Goal: Information Seeking & Learning: Learn about a topic

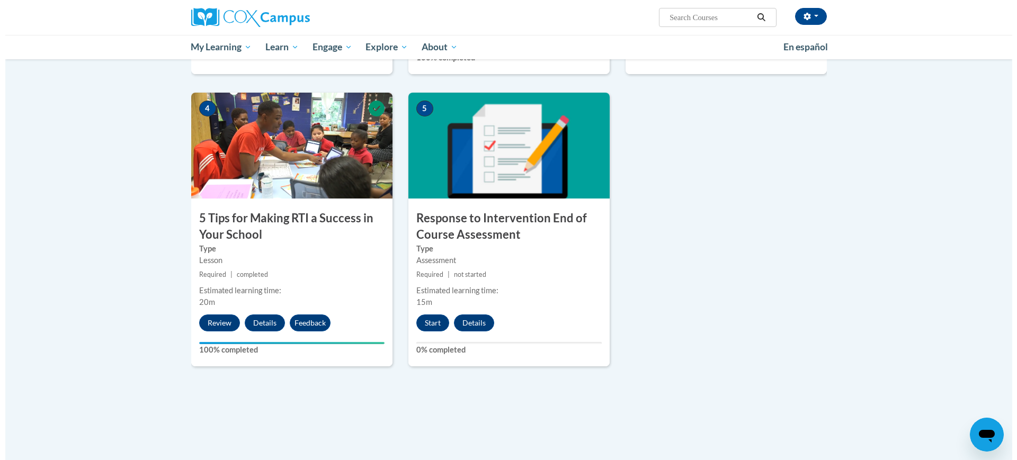
scroll to position [558, 0]
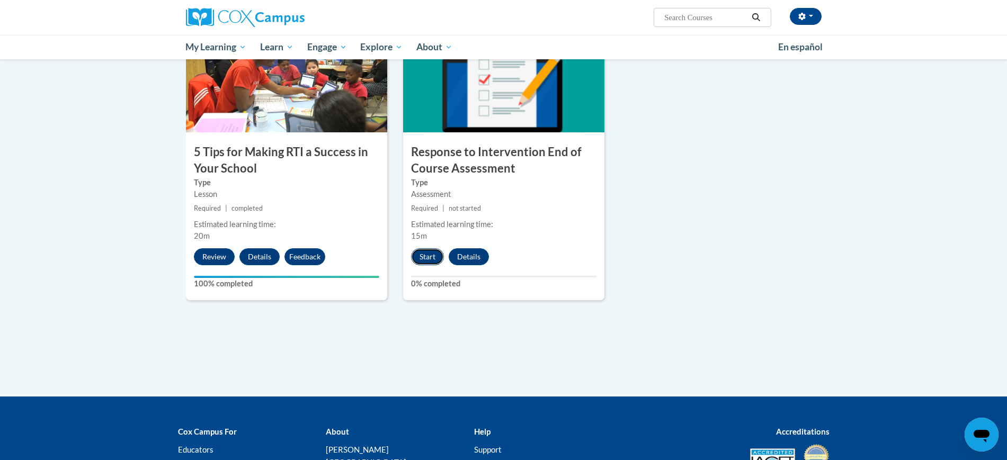
click at [424, 255] on button "Start" at bounding box center [427, 256] width 33 height 17
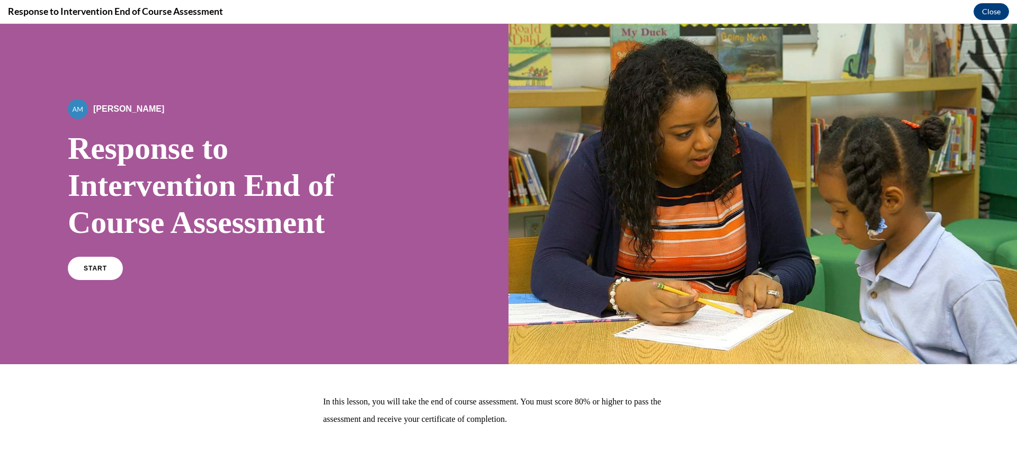
scroll to position [0, 0]
click at [82, 265] on link "START" at bounding box center [95, 268] width 58 height 24
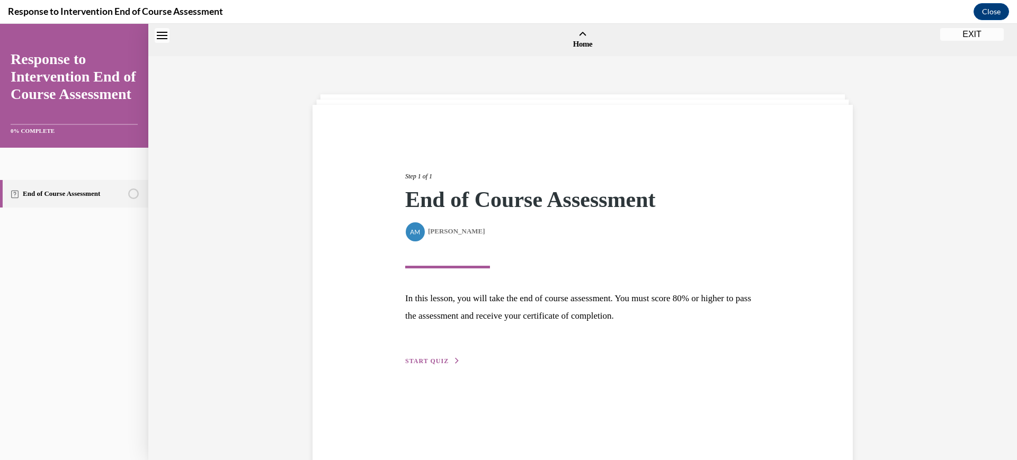
scroll to position [33, 0]
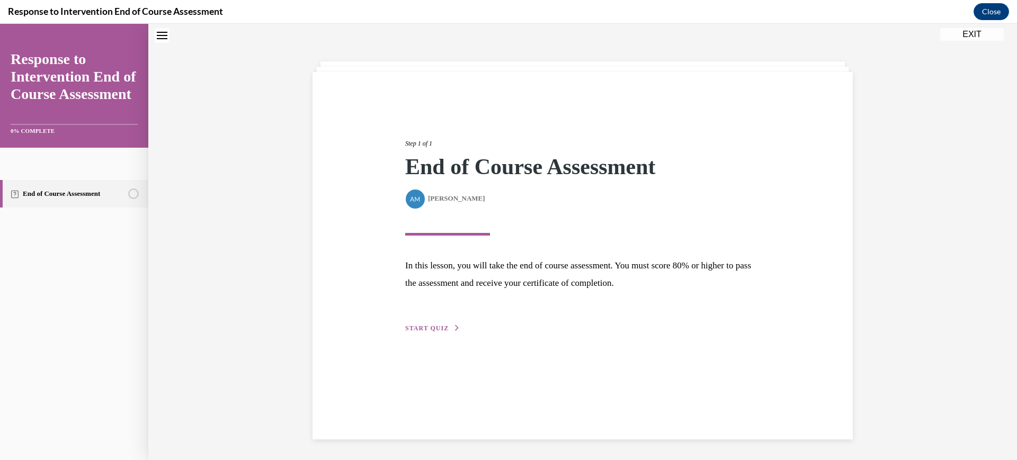
click at [420, 325] on span "START QUIZ" at bounding box center [426, 328] width 43 height 7
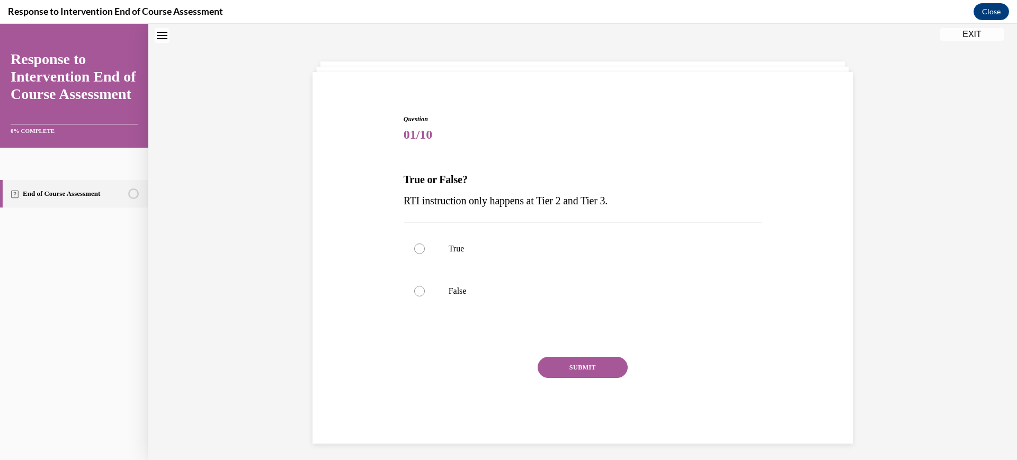
scroll to position [32, 0]
click at [433, 291] on label "False" at bounding box center [582, 292] width 358 height 42
click at [425, 291] on input "False" at bounding box center [419, 291] width 11 height 11
radio input "true"
click at [568, 366] on button "SUBMIT" at bounding box center [582, 367] width 90 height 21
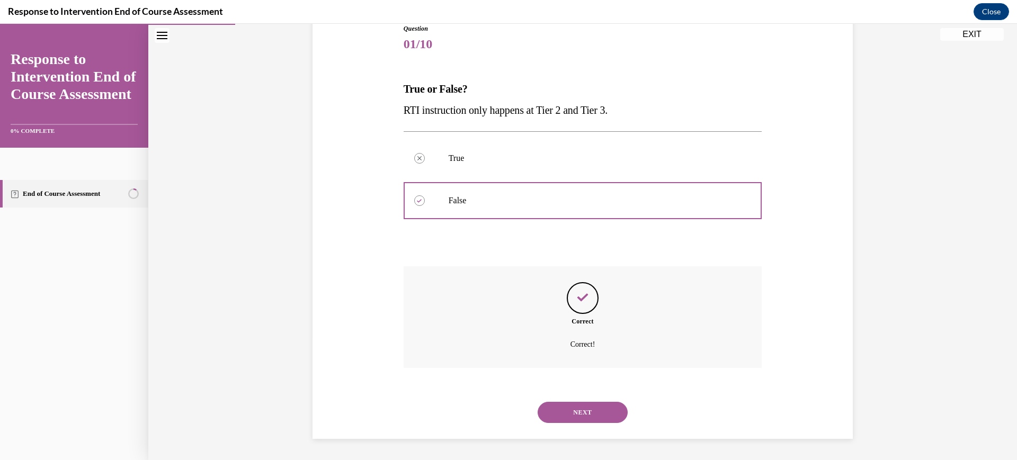
click at [579, 406] on button "NEXT" at bounding box center [582, 412] width 90 height 21
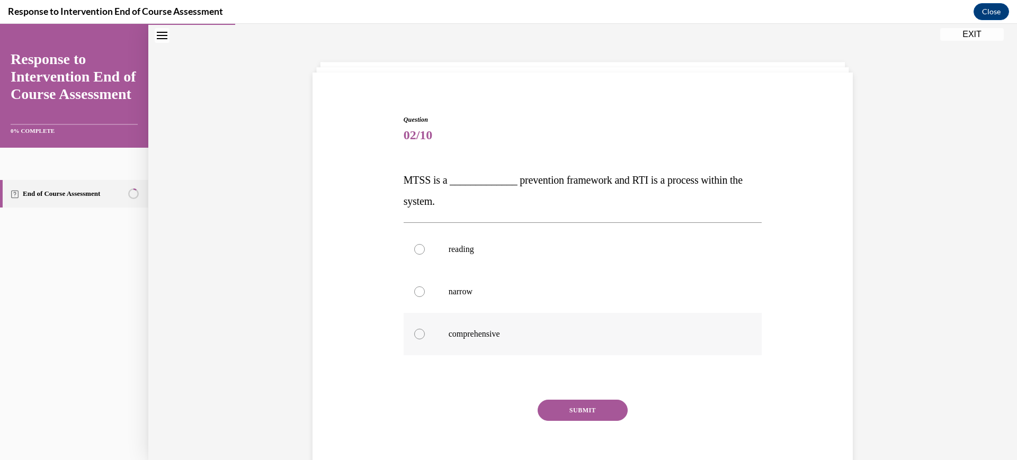
click at [461, 334] on p "comprehensive" at bounding box center [591, 334] width 287 height 11
click at [425, 334] on input "comprehensive" at bounding box center [419, 334] width 11 height 11
radio input "true"
click at [566, 397] on div "Question 02/10 MTSS is a _____________ prevention framework and RTI is a proces…" at bounding box center [582, 301] width 358 height 372
drag, startPoint x: 571, startPoint y: 406, endPoint x: 569, endPoint y: 415, distance: 9.2
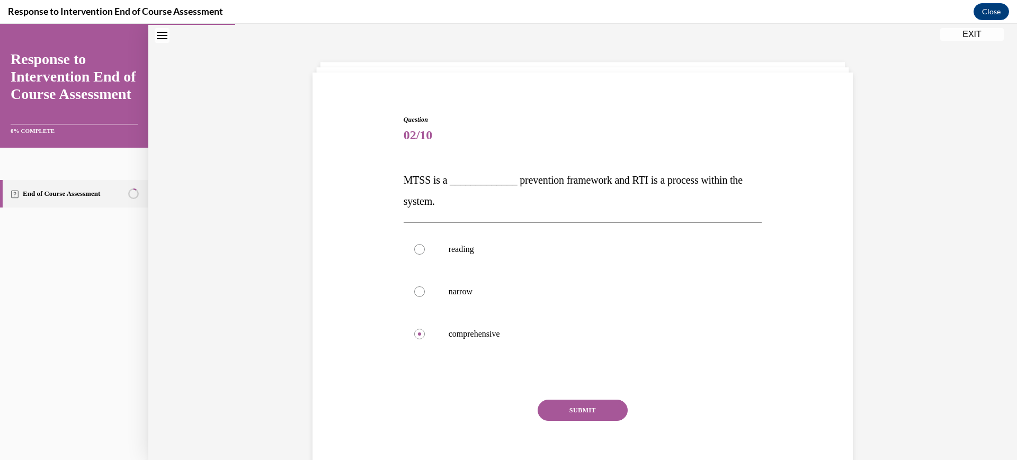
click at [571, 407] on button "SUBMIT" at bounding box center [582, 410] width 90 height 21
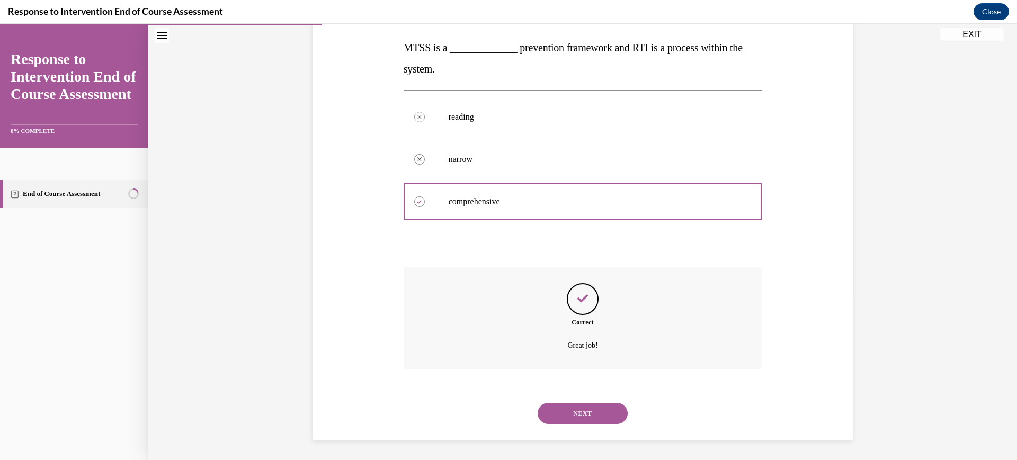
scroll to position [166, 0]
click at [576, 415] on button "NEXT" at bounding box center [582, 412] width 90 height 21
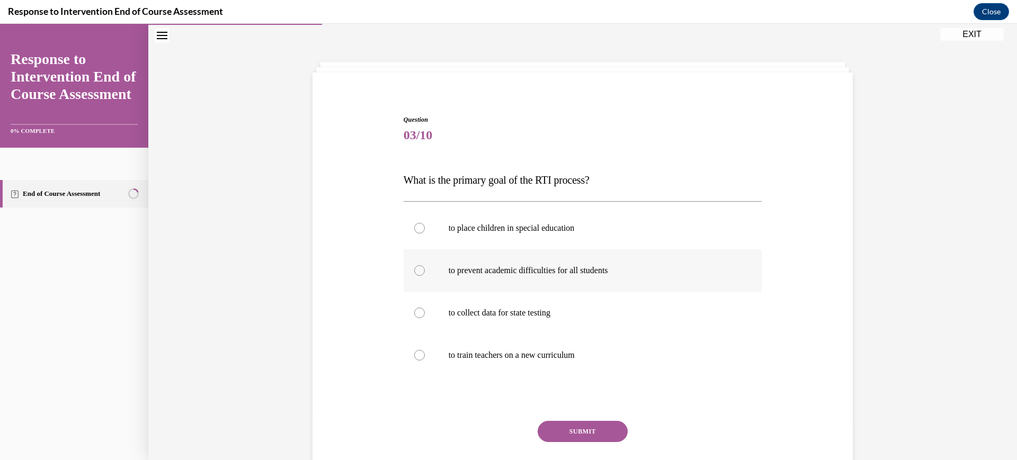
click at [567, 274] on p "to prevent academic difficulties for all students" at bounding box center [591, 270] width 287 height 11
click at [425, 274] on input "to prevent academic difficulties for all students" at bounding box center [419, 270] width 11 height 11
radio input "true"
click at [558, 421] on button "SUBMIT" at bounding box center [582, 431] width 90 height 21
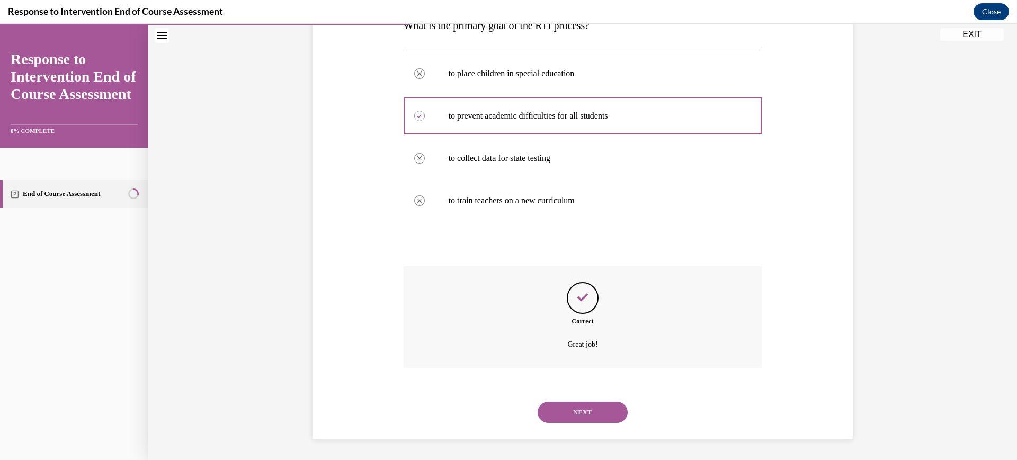
click at [560, 421] on button "NEXT" at bounding box center [582, 412] width 90 height 21
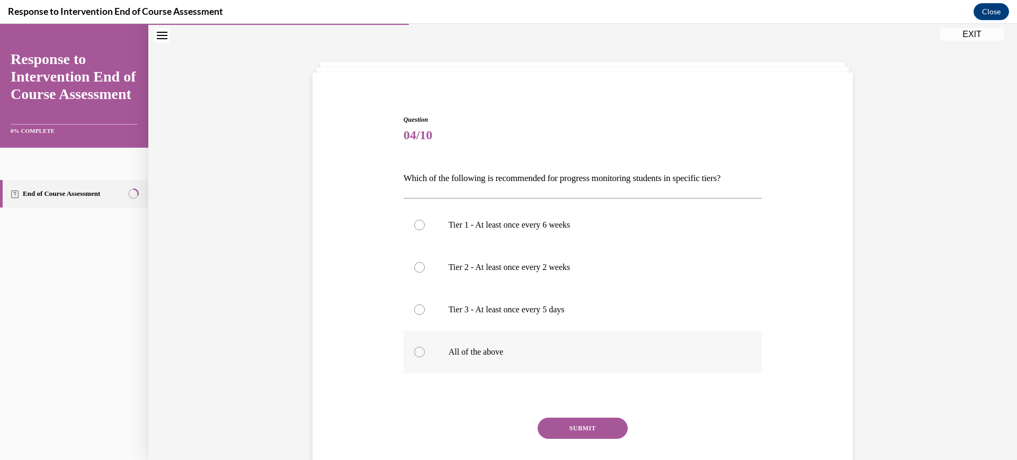
click at [504, 356] on p "All of the above" at bounding box center [591, 352] width 287 height 11
click at [425, 356] on input "All of the above" at bounding box center [419, 352] width 11 height 11
radio input "true"
click at [564, 431] on button "SUBMIT" at bounding box center [582, 428] width 90 height 21
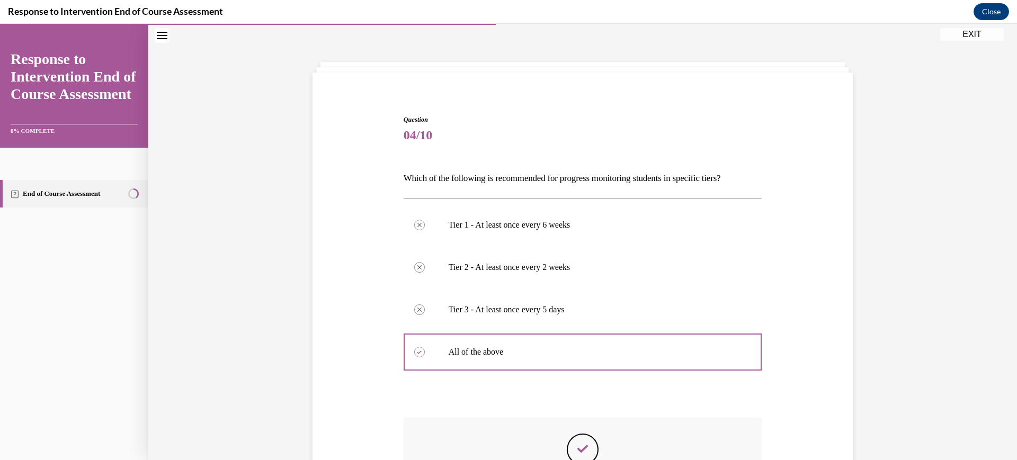
scroll to position [184, 0]
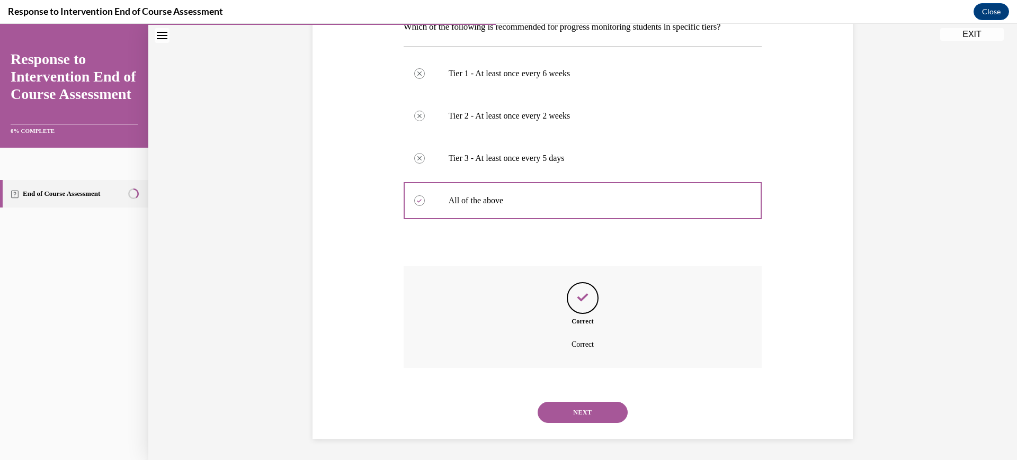
click at [572, 408] on button "NEXT" at bounding box center [582, 412] width 90 height 21
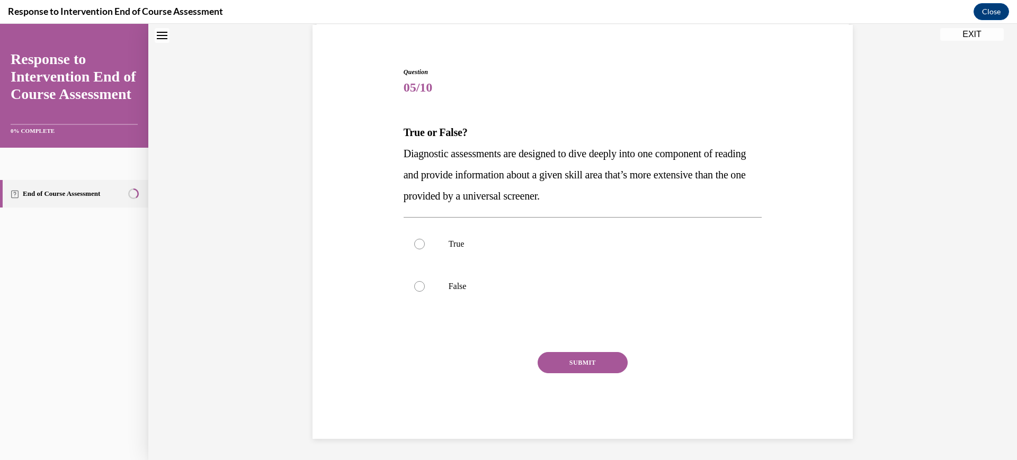
scroll to position [32, 0]
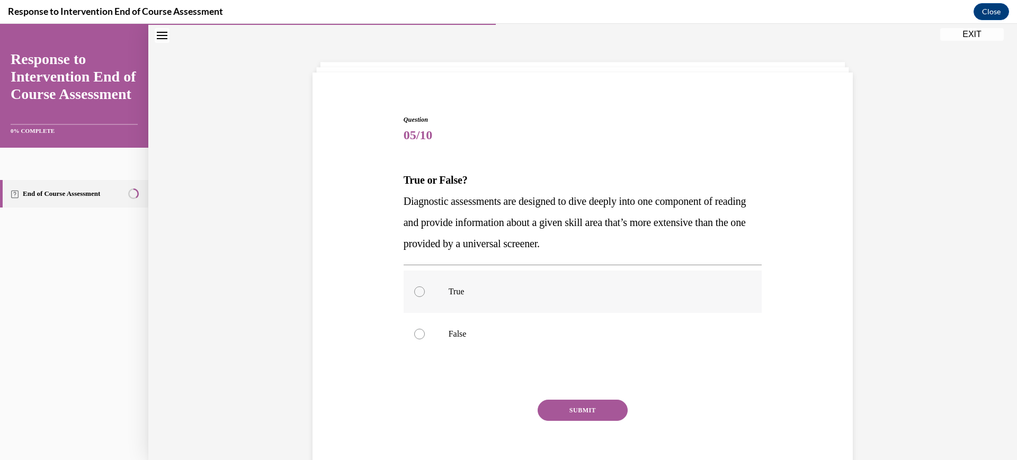
click at [537, 283] on label "True" at bounding box center [582, 292] width 358 height 42
click at [425, 286] on input "True" at bounding box center [419, 291] width 11 height 11
radio input "true"
click at [573, 420] on button "SUBMIT" at bounding box center [582, 410] width 90 height 21
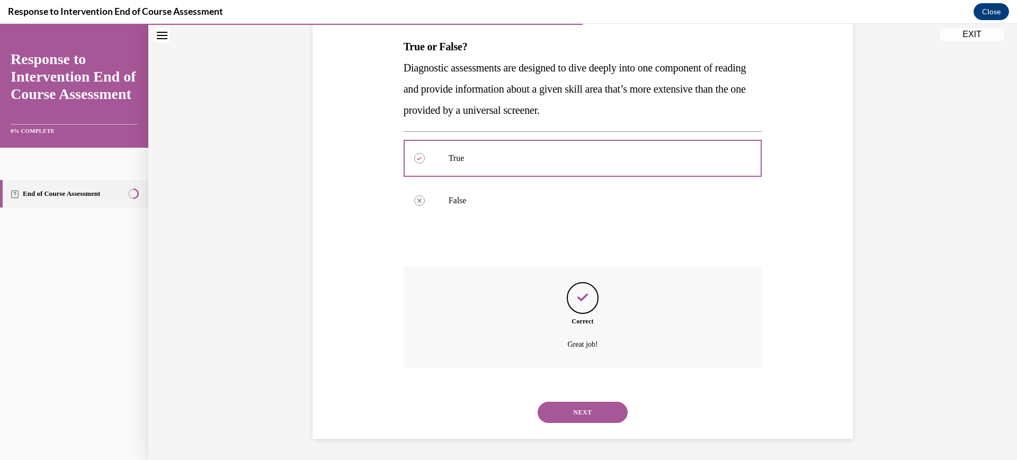
click at [568, 414] on button "NEXT" at bounding box center [582, 412] width 90 height 21
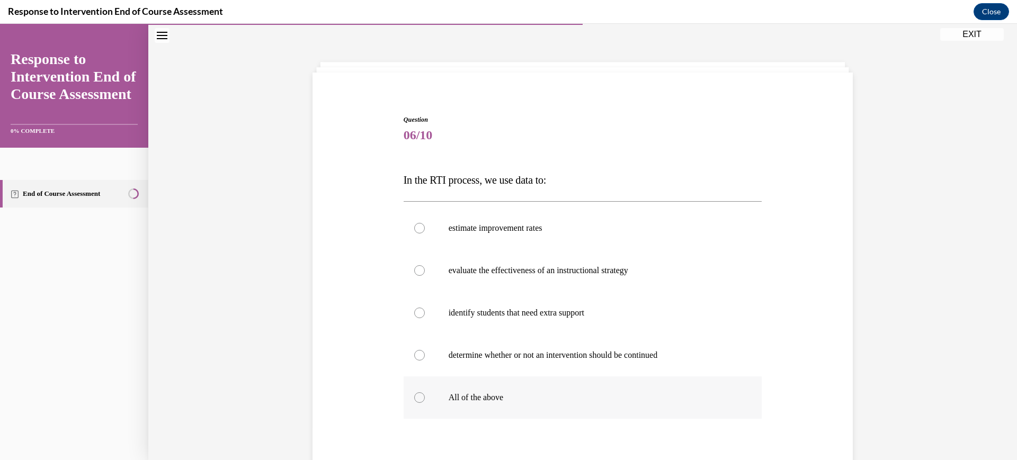
click at [562, 399] on p "All of the above" at bounding box center [591, 397] width 287 height 11
click at [425, 399] on input "All of the above" at bounding box center [419, 397] width 11 height 11
radio input "true"
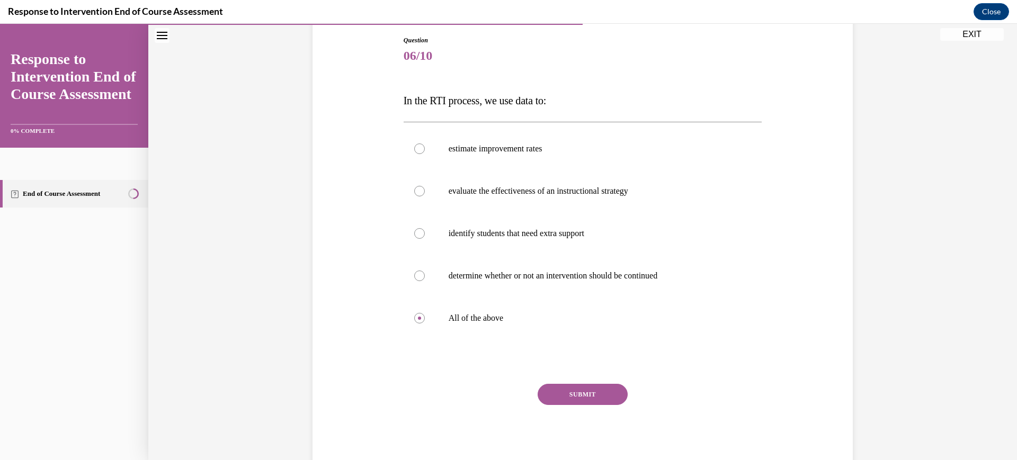
click at [559, 388] on button "SUBMIT" at bounding box center [582, 394] width 90 height 21
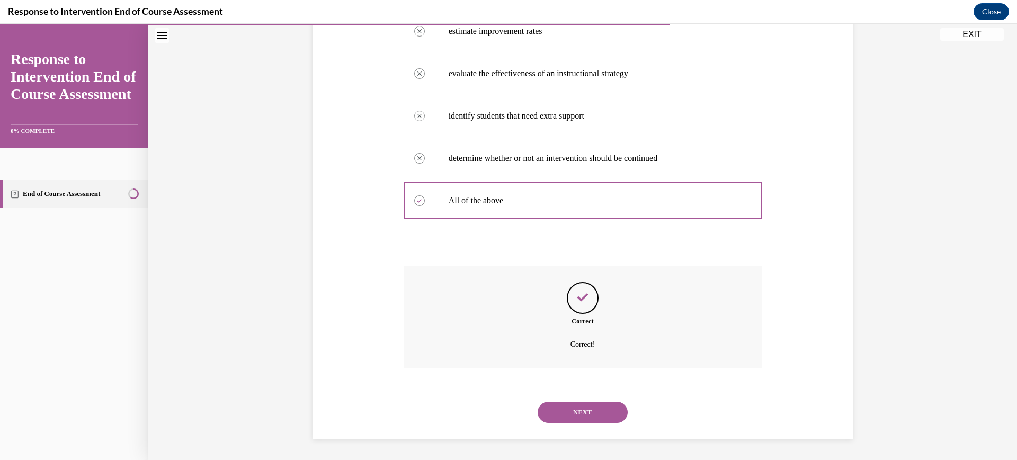
click at [571, 416] on button "NEXT" at bounding box center [582, 412] width 90 height 21
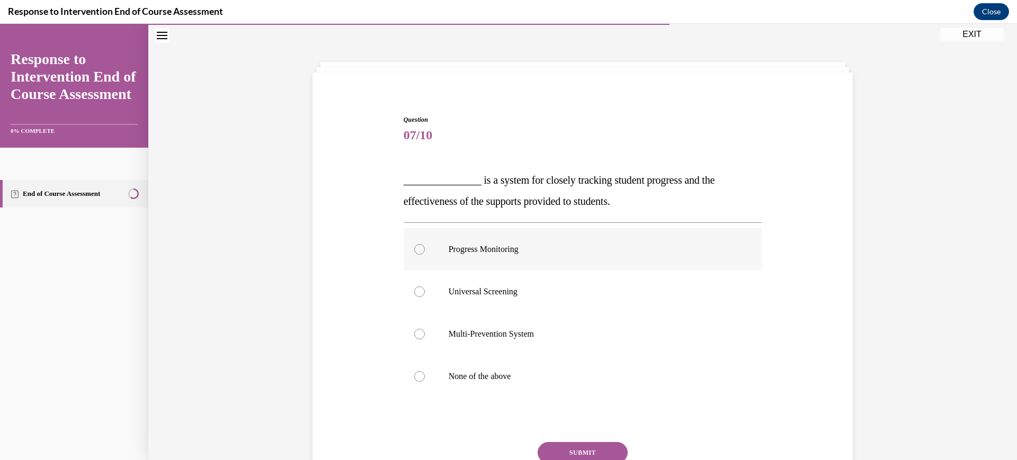
click at [554, 254] on p "Progress Monitoring" at bounding box center [591, 249] width 287 height 11
click at [425, 254] on input "Progress Monitoring" at bounding box center [419, 249] width 11 height 11
radio input "true"
click at [585, 447] on button "SUBMIT" at bounding box center [582, 452] width 90 height 21
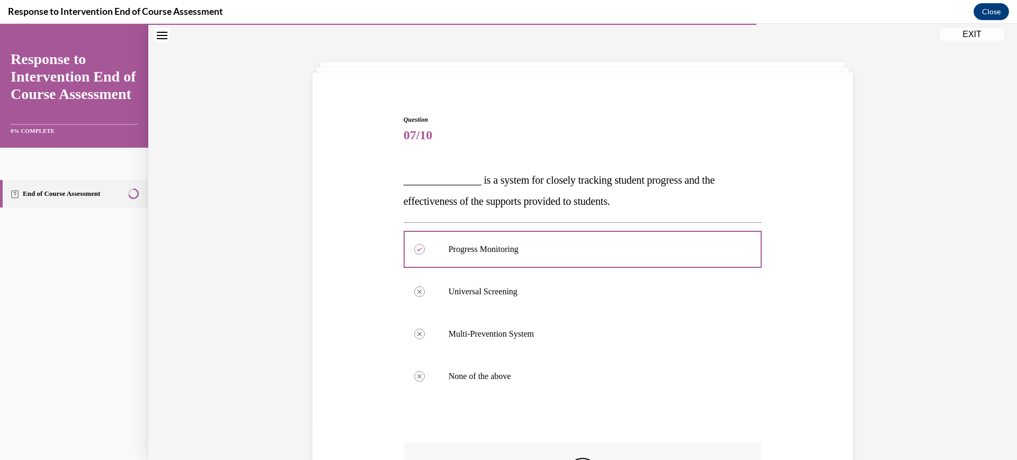
scroll to position [208, 0]
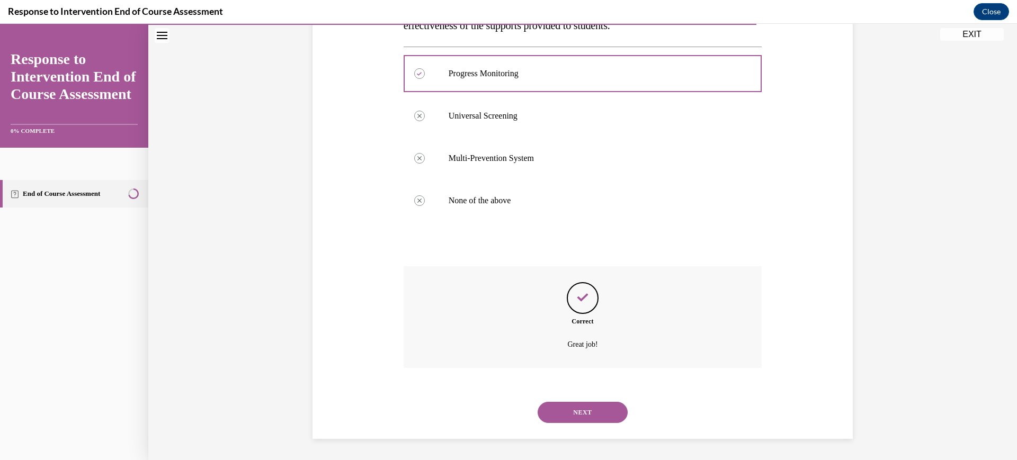
click at [576, 415] on button "NEXT" at bounding box center [582, 412] width 90 height 21
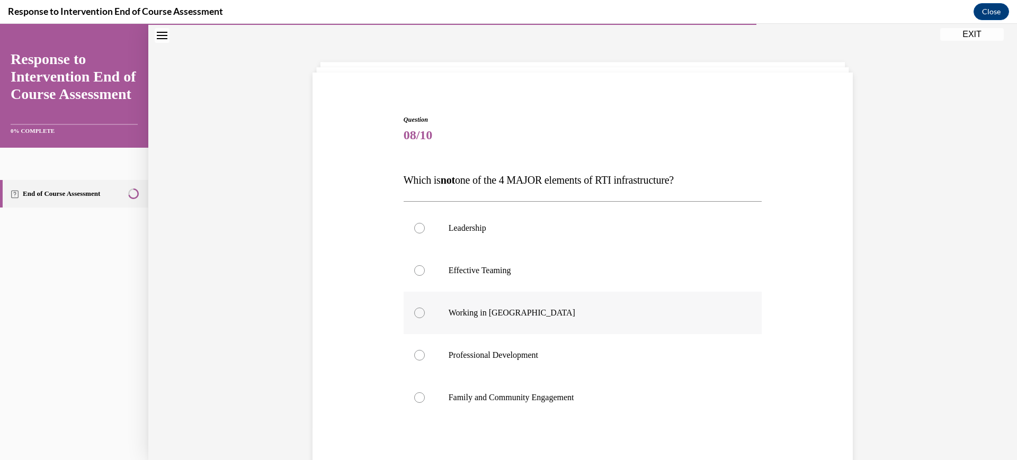
click at [523, 309] on p "Working in Silos" at bounding box center [591, 313] width 287 height 11
click at [425, 309] on input "Working in Silos" at bounding box center [419, 313] width 11 height 11
radio input "true"
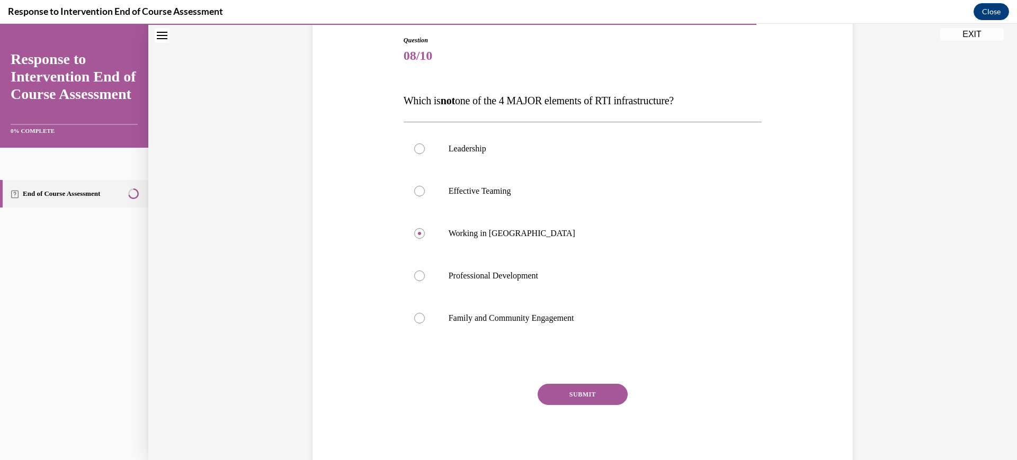
click at [563, 394] on button "SUBMIT" at bounding box center [582, 394] width 90 height 21
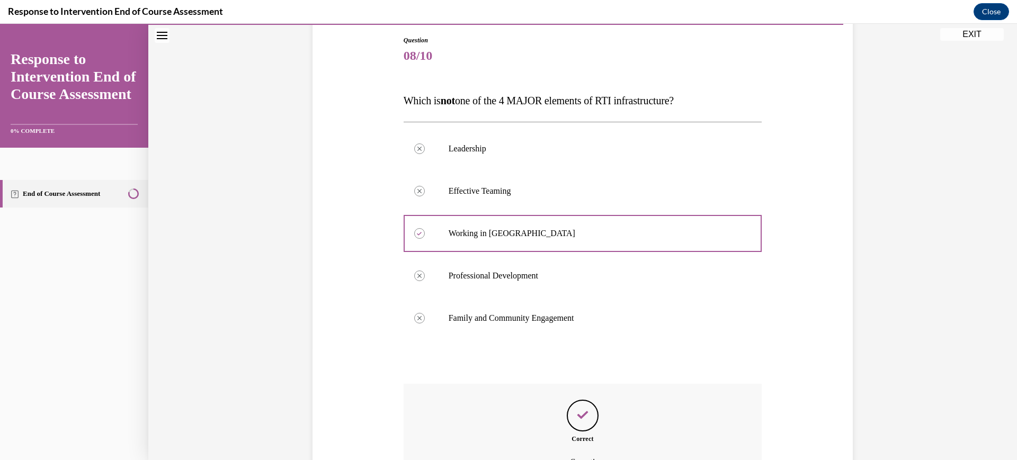
scroll to position [229, 0]
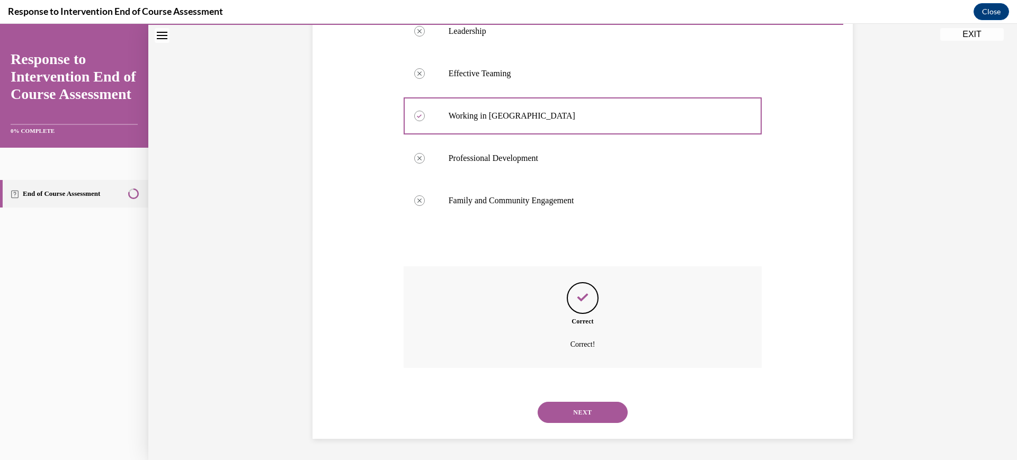
click at [564, 425] on div "NEXT" at bounding box center [582, 412] width 358 height 42
click at [563, 413] on button "NEXT" at bounding box center [582, 412] width 90 height 21
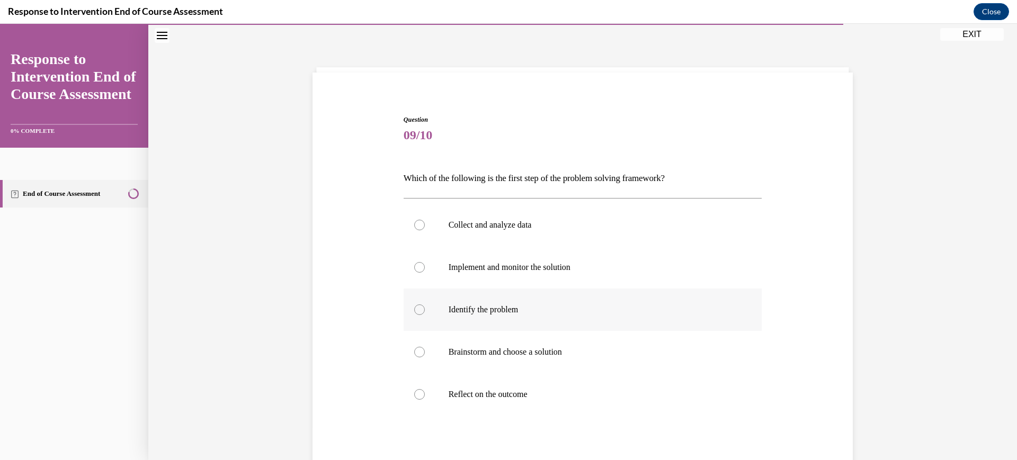
click at [524, 294] on label "Identify the problem" at bounding box center [582, 310] width 358 height 42
click at [425, 304] on input "Identify the problem" at bounding box center [419, 309] width 11 height 11
radio input "true"
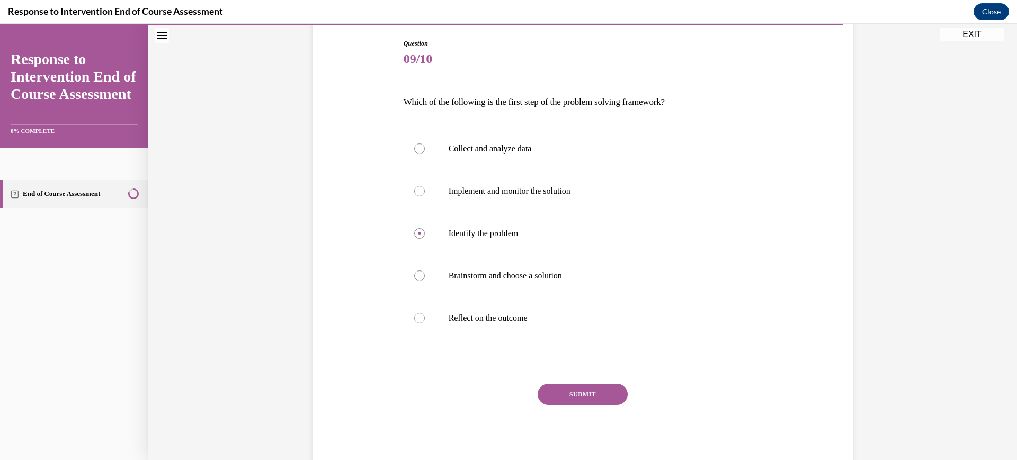
click at [561, 399] on button "SUBMIT" at bounding box center [582, 394] width 90 height 21
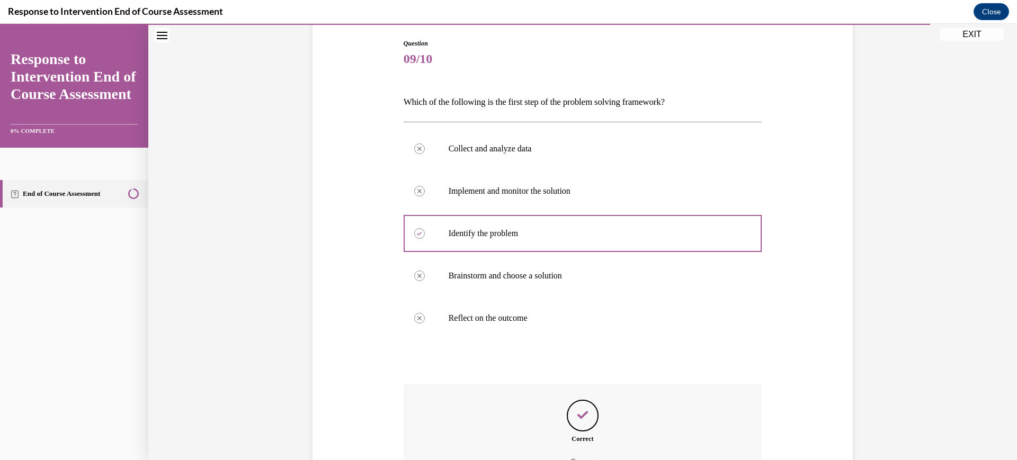
scroll to position [226, 0]
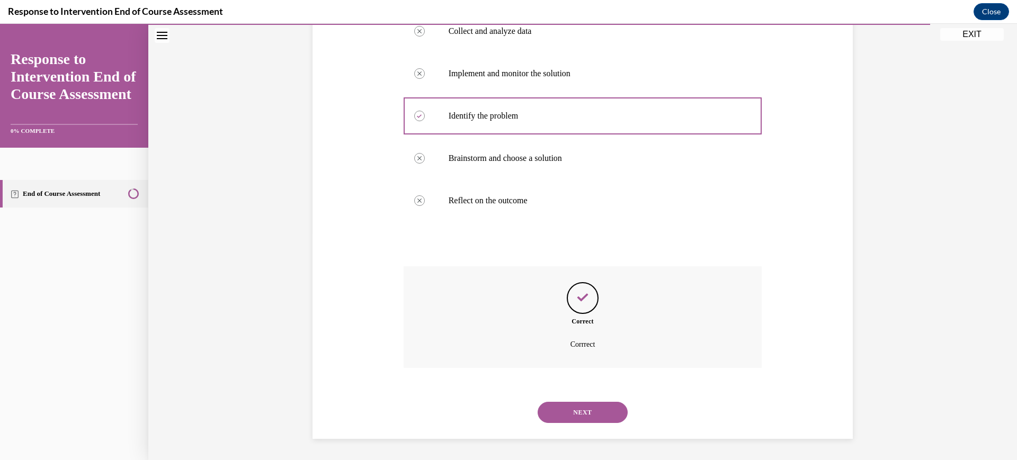
click at [560, 420] on button "NEXT" at bounding box center [582, 412] width 90 height 21
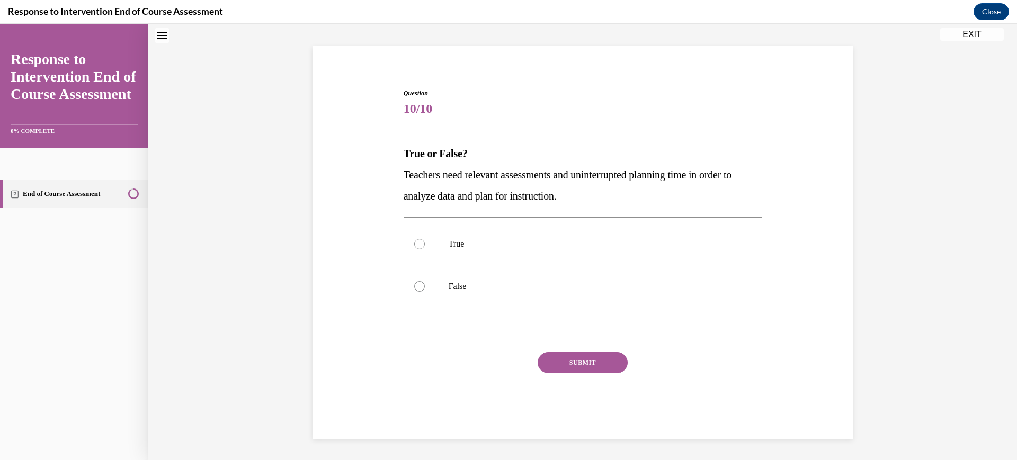
scroll to position [32, 0]
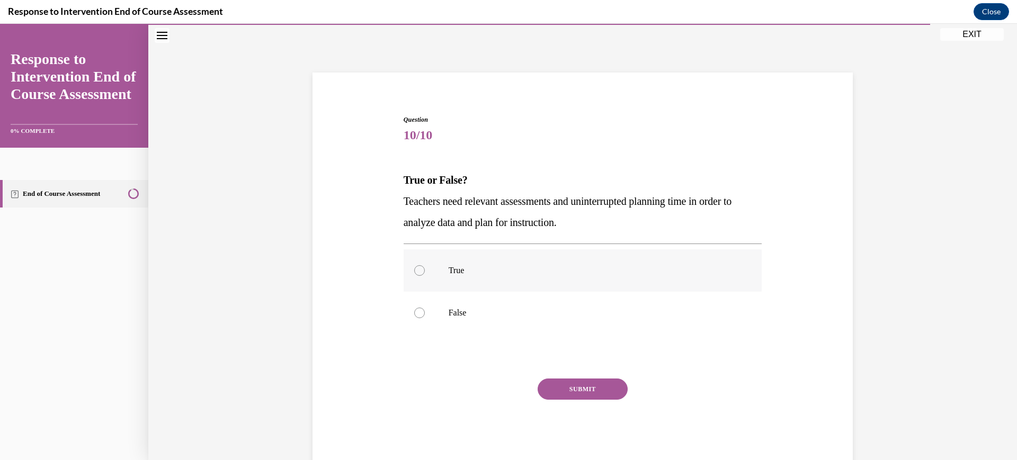
click at [513, 280] on label "True" at bounding box center [582, 270] width 358 height 42
click at [425, 276] on input "True" at bounding box center [419, 270] width 11 height 11
radio input "true"
click at [560, 381] on button "SUBMIT" at bounding box center [582, 389] width 90 height 21
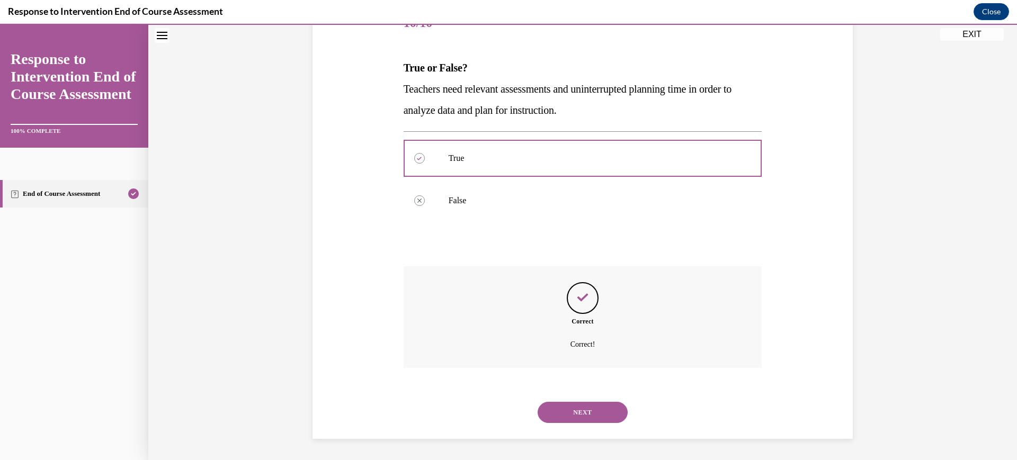
click at [572, 414] on button "NEXT" at bounding box center [582, 412] width 90 height 21
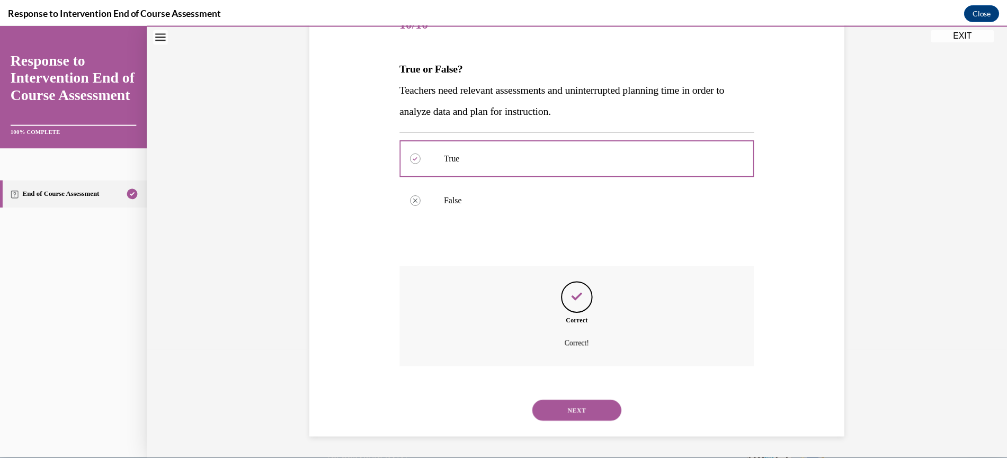
scroll to position [106, 0]
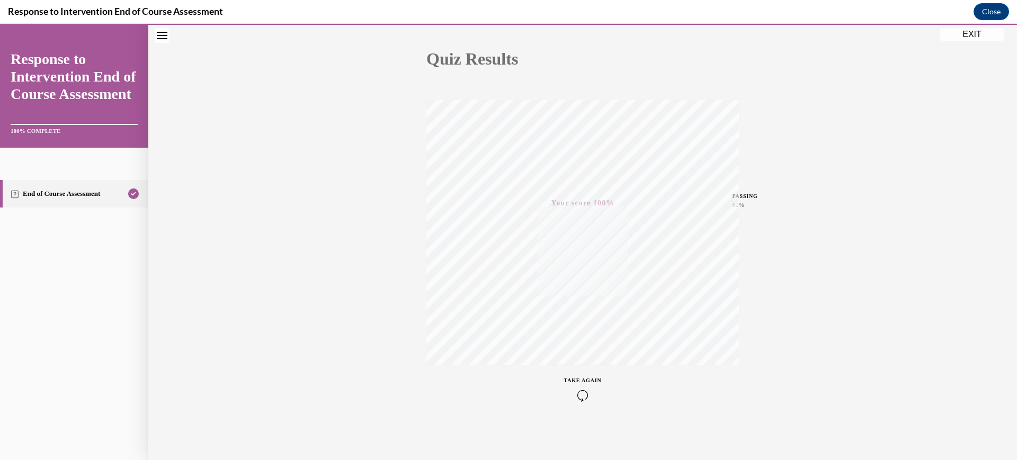
click at [943, 33] on button "EXIT" at bounding box center [972, 34] width 64 height 13
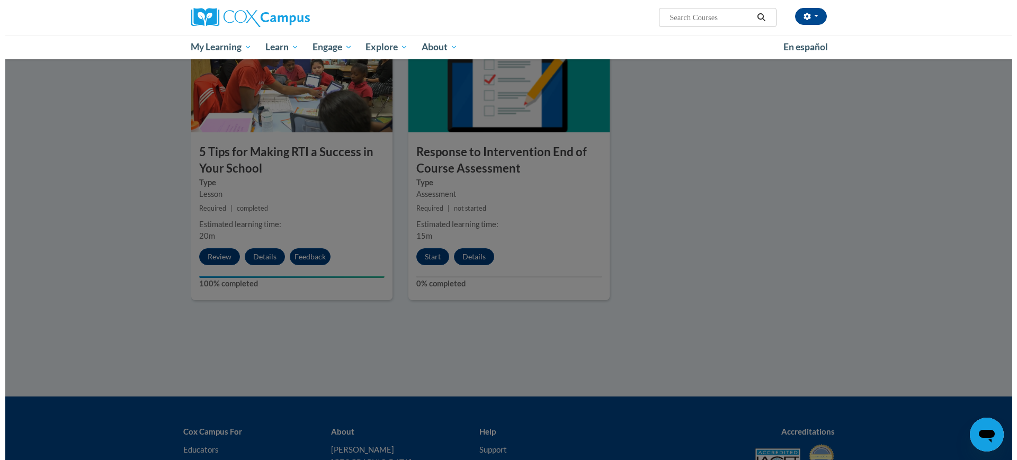
scroll to position [669, 0]
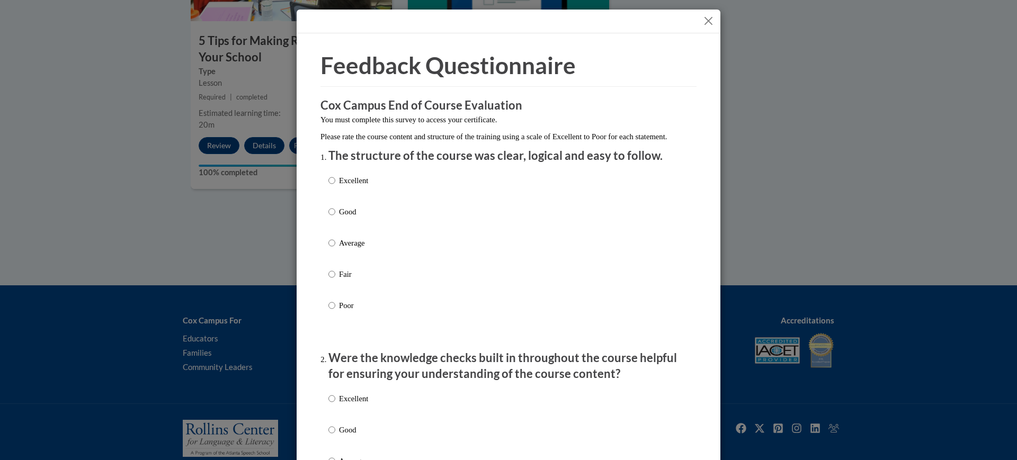
click at [343, 235] on label "Good" at bounding box center [348, 220] width 40 height 29
click at [335, 218] on input "Good" at bounding box center [331, 212] width 7 height 12
radio input "true"
click at [343, 249] on p "Average" at bounding box center [353, 243] width 29 height 12
click at [335, 249] on input "Average" at bounding box center [331, 243] width 7 height 12
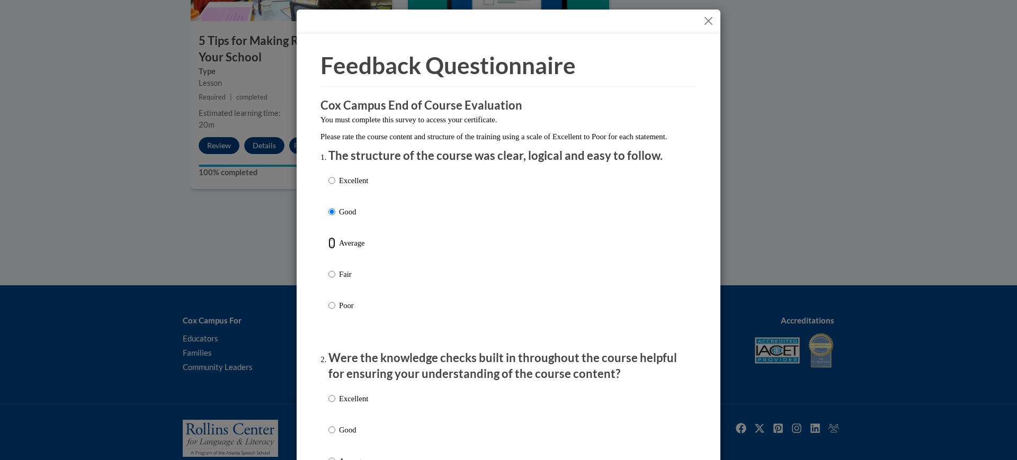
radio input "true"
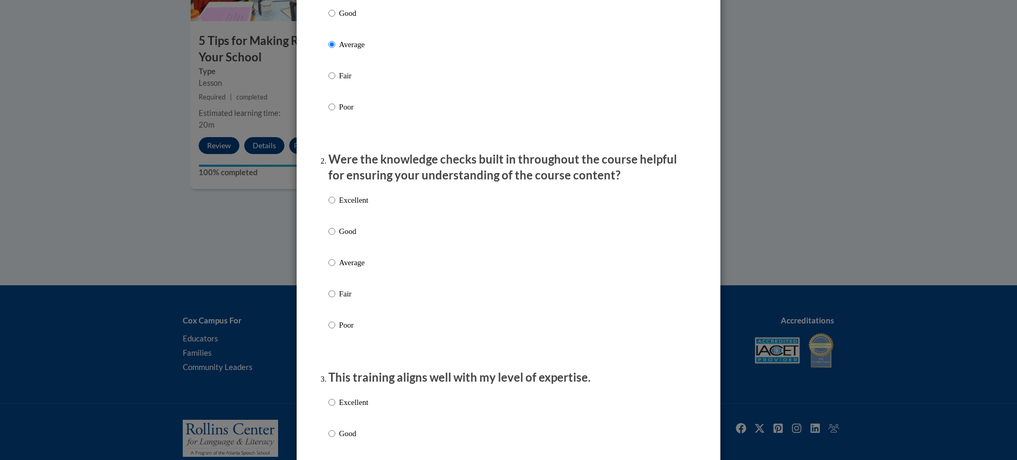
click at [348, 268] on p "Average" at bounding box center [353, 263] width 29 height 12
click at [335, 268] on input "Average" at bounding box center [331, 263] width 7 height 12
radio input "true"
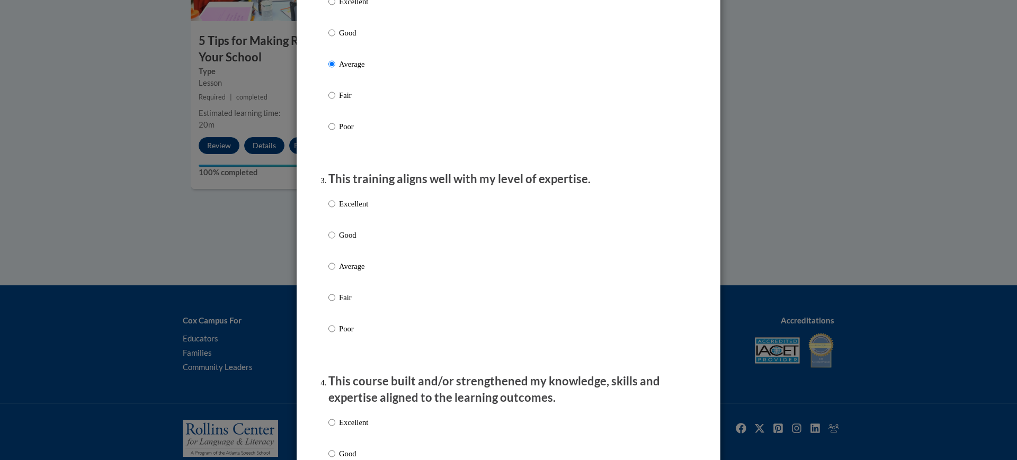
click at [355, 272] on p "Average" at bounding box center [353, 267] width 29 height 12
click at [335, 272] on input "Average" at bounding box center [331, 267] width 7 height 12
radio input "true"
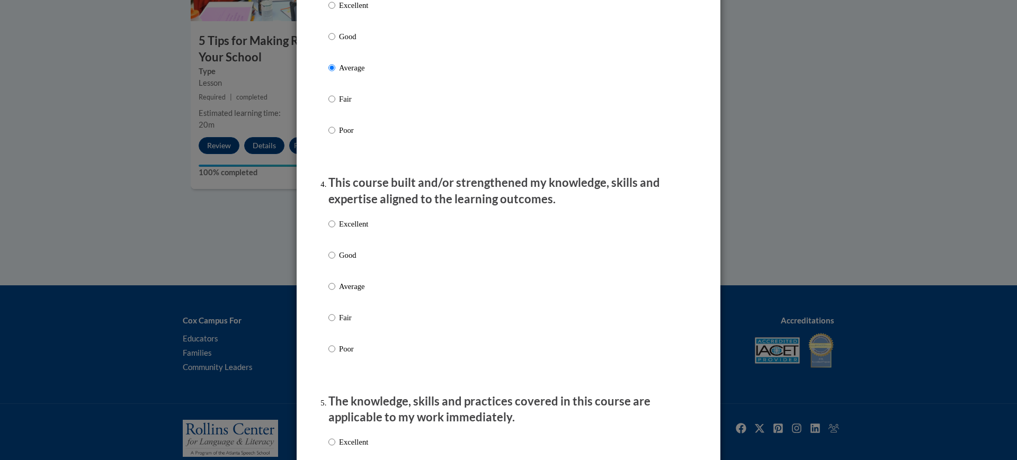
click at [357, 292] on p "Average" at bounding box center [353, 287] width 29 height 12
click at [335, 292] on input "Average" at bounding box center [331, 287] width 7 height 12
radio input "true"
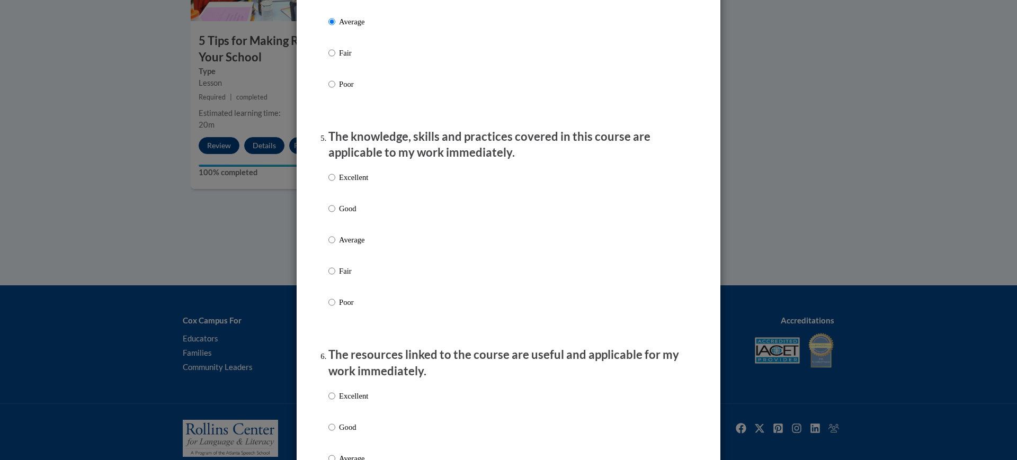
click at [365, 241] on div "Excellent Good Average Fair Poor" at bounding box center [508, 252] width 360 height 173
click at [352, 246] on p "Average" at bounding box center [353, 240] width 29 height 12
click at [335, 246] on input "Average" at bounding box center [331, 240] width 7 height 12
radio input "true"
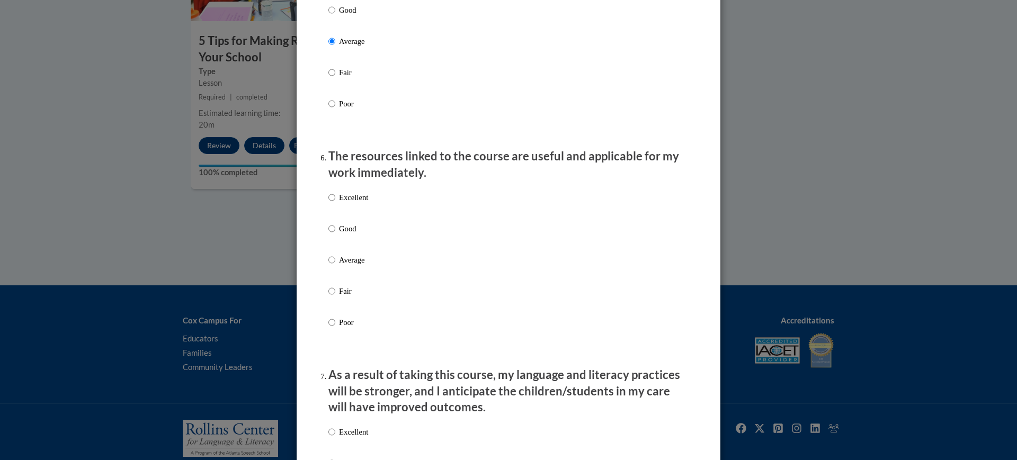
click at [360, 266] on p "Average" at bounding box center [353, 260] width 29 height 12
click at [335, 266] on input "Average" at bounding box center [331, 260] width 7 height 12
radio input "true"
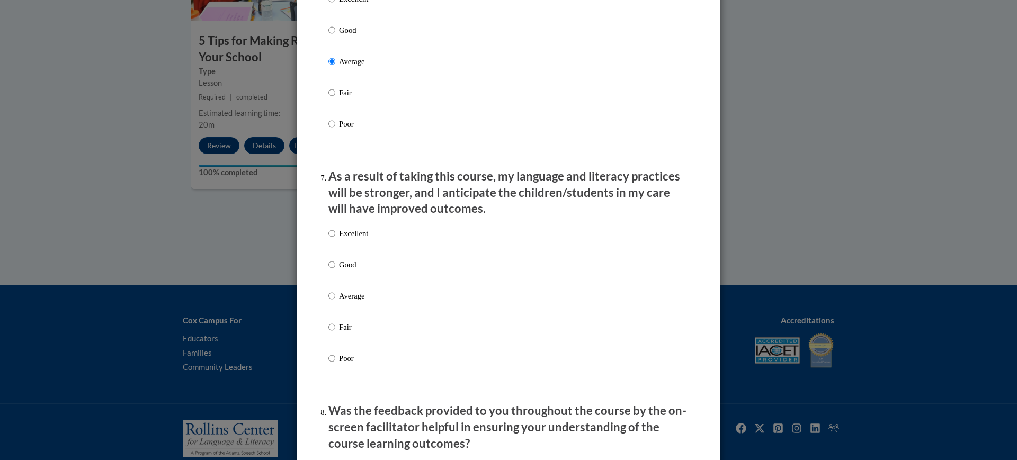
click at [363, 302] on p "Average" at bounding box center [353, 296] width 29 height 12
click at [335, 302] on input "Average" at bounding box center [331, 296] width 7 height 12
radio input "true"
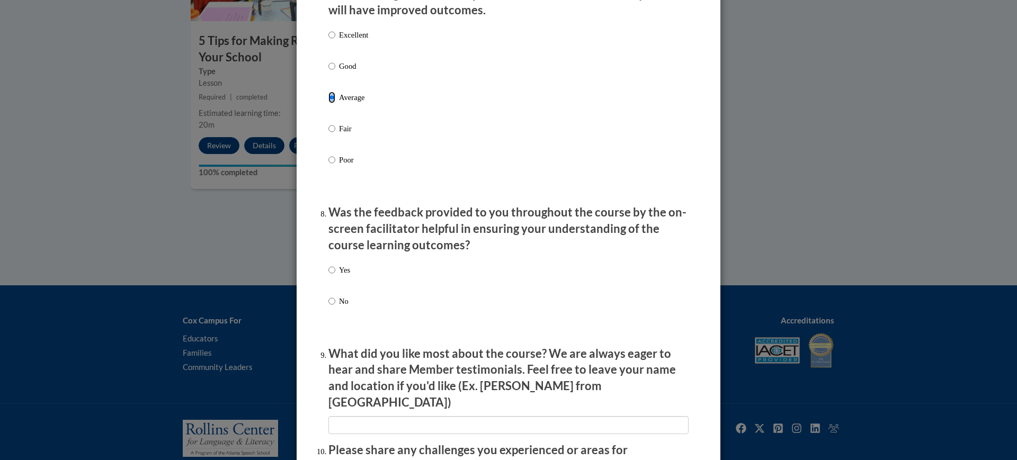
scroll to position [1522, 0]
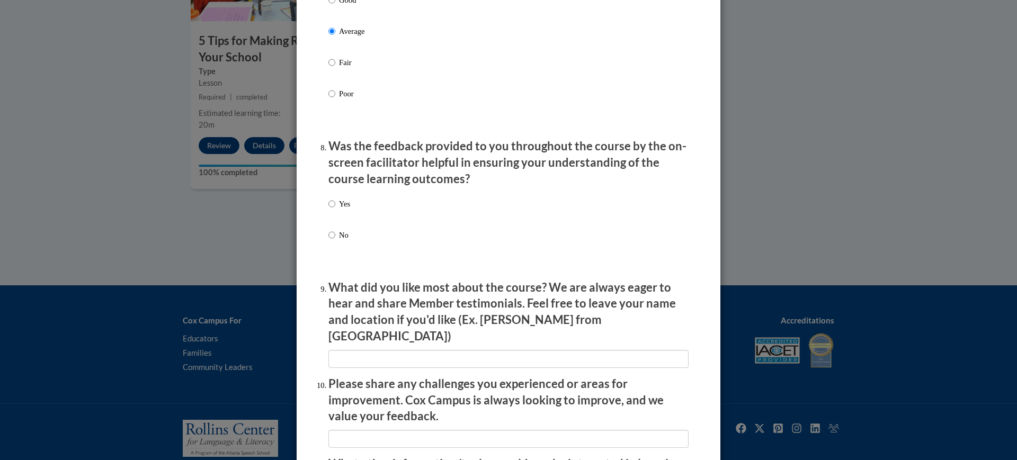
click at [348, 220] on div "Yes No" at bounding box center [508, 232] width 360 height 79
click at [347, 212] on div "Yes No" at bounding box center [508, 232] width 360 height 79
click at [339, 210] on p "Yes" at bounding box center [344, 204] width 11 height 12
click at [335, 210] on input "Yes" at bounding box center [331, 204] width 7 height 12
radio input "true"
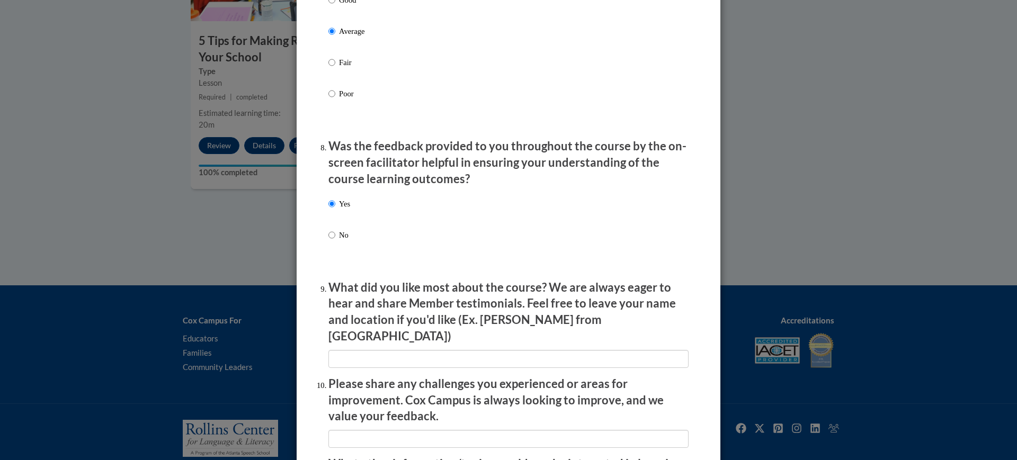
click at [365, 335] on p "What did you like most about the course? We are always eager to hear and share …" at bounding box center [508, 312] width 360 height 65
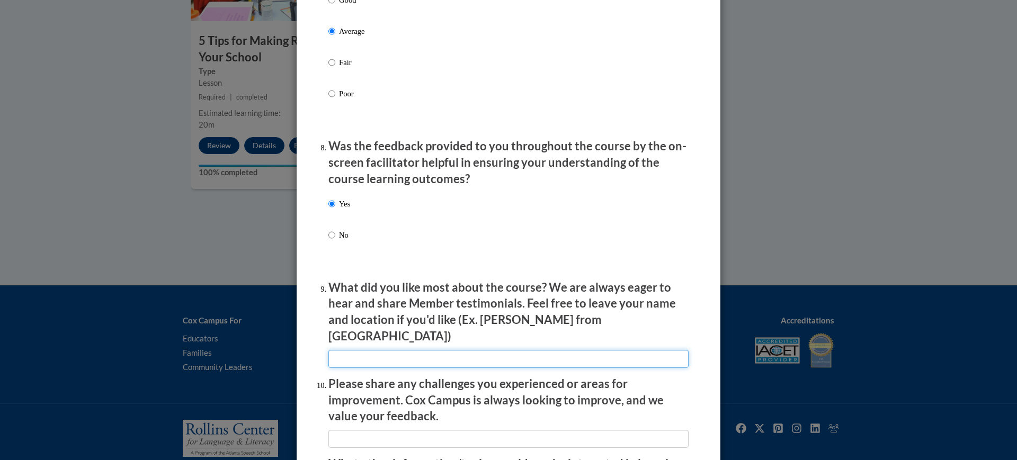
click at [366, 350] on input "textbox" at bounding box center [508, 359] width 360 height 18
type input "It was informational"
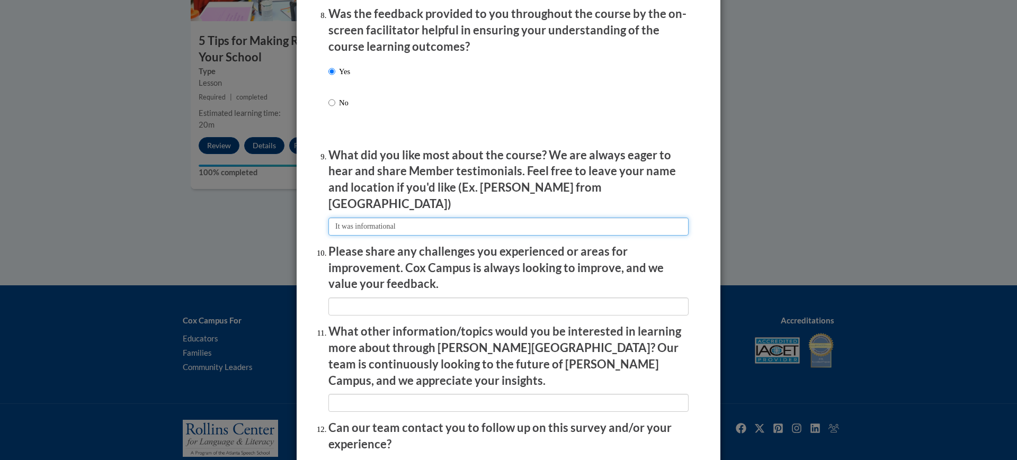
scroll to position [1721, 0]
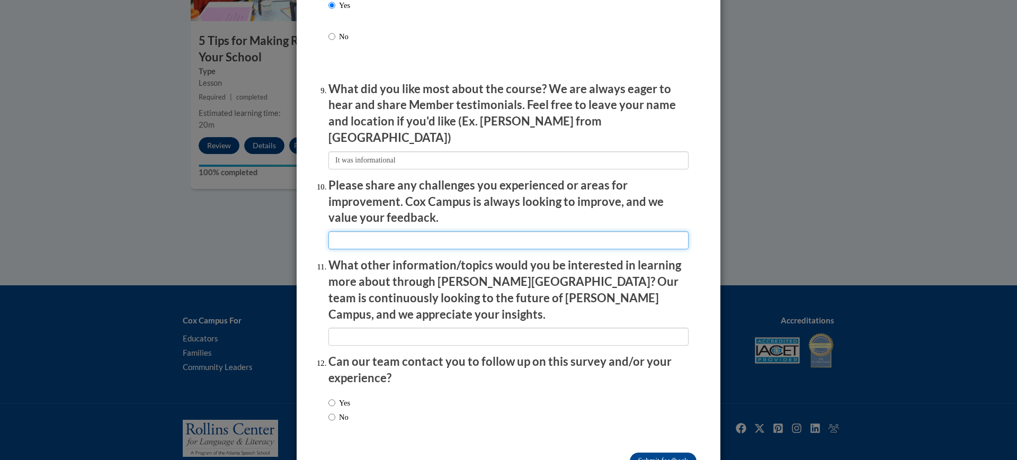
drag, startPoint x: 385, startPoint y: 235, endPoint x: 385, endPoint y: 244, distance: 9.0
click at [385, 235] on input "textbox" at bounding box center [508, 240] width 360 height 18
type input "No challenges were experienced"
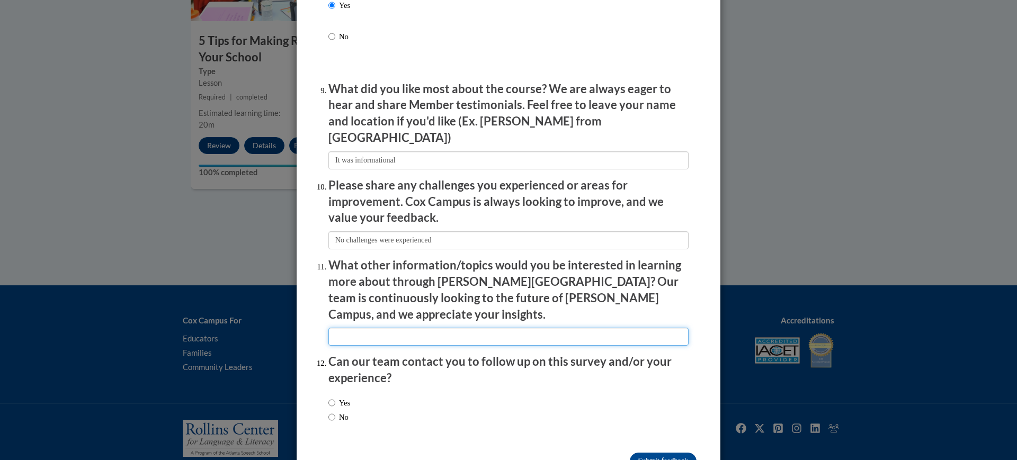
click at [401, 328] on input "textbox" at bounding box center [508, 337] width 360 height 18
type input "Nothing comes to mind"
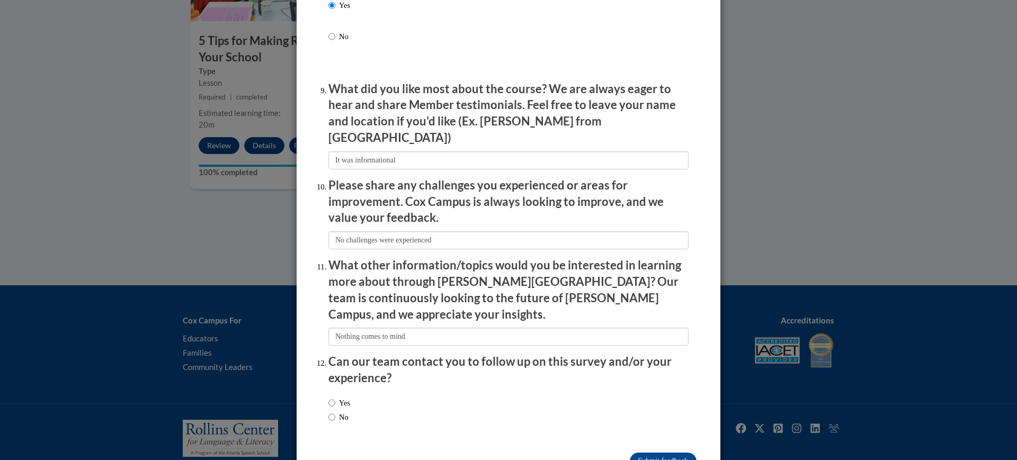
click at [342, 411] on label "No" at bounding box center [338, 417] width 20 height 12
click at [335, 411] on input "No" at bounding box center [331, 417] width 7 height 12
radio input "true"
click at [653, 453] on input "Submit feedback" at bounding box center [663, 461] width 67 height 17
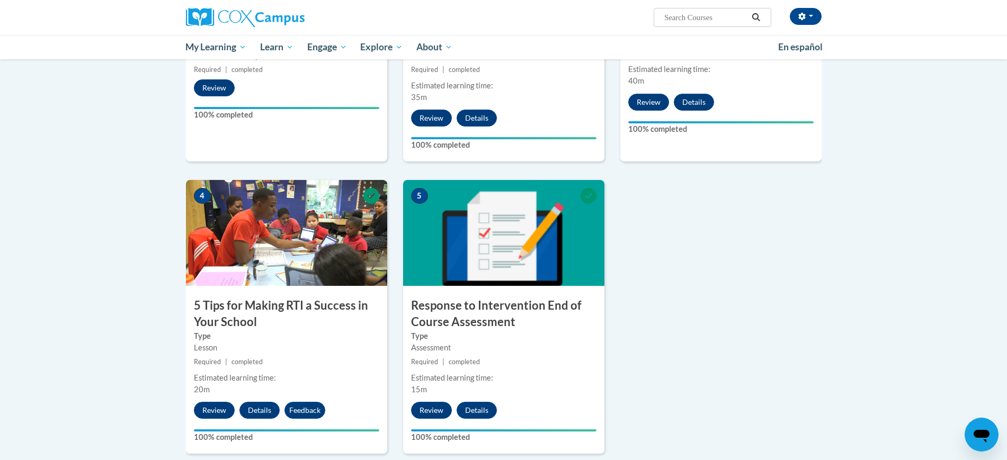
scroll to position [0, 0]
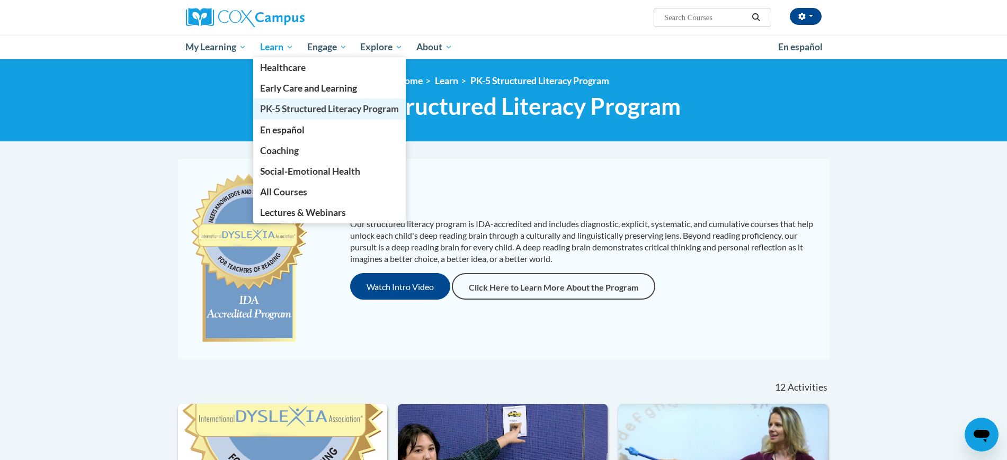
click at [304, 113] on span "PK-5 Structured Literacy Program" at bounding box center [329, 108] width 139 height 11
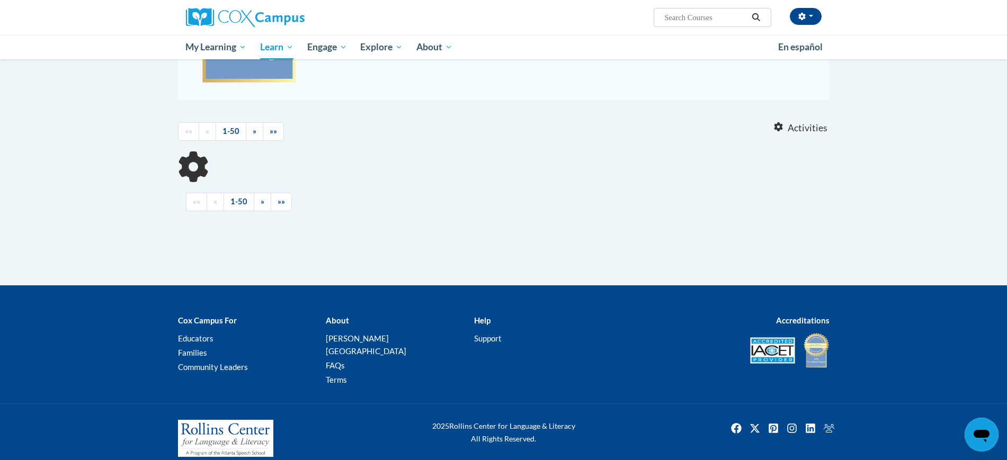
scroll to position [228, 0]
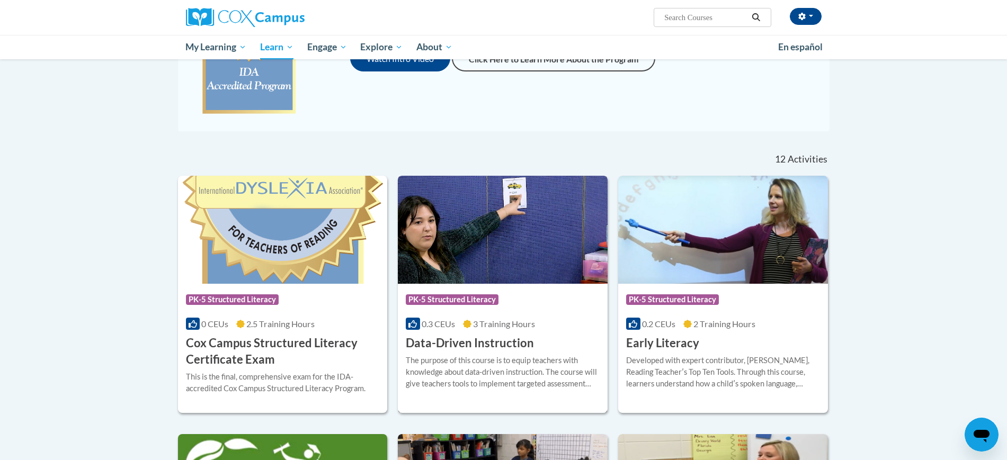
click at [566, 347] on div "Course Category: PK-5 Structured Literacy 0.3 CEUs 3 Training Hours COURSE Data…" at bounding box center [503, 318] width 210 height 68
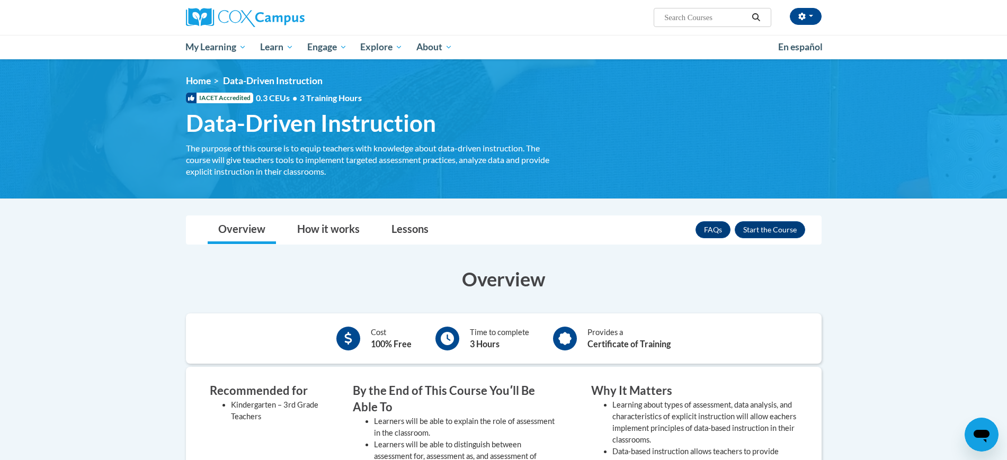
scroll to position [66, 0]
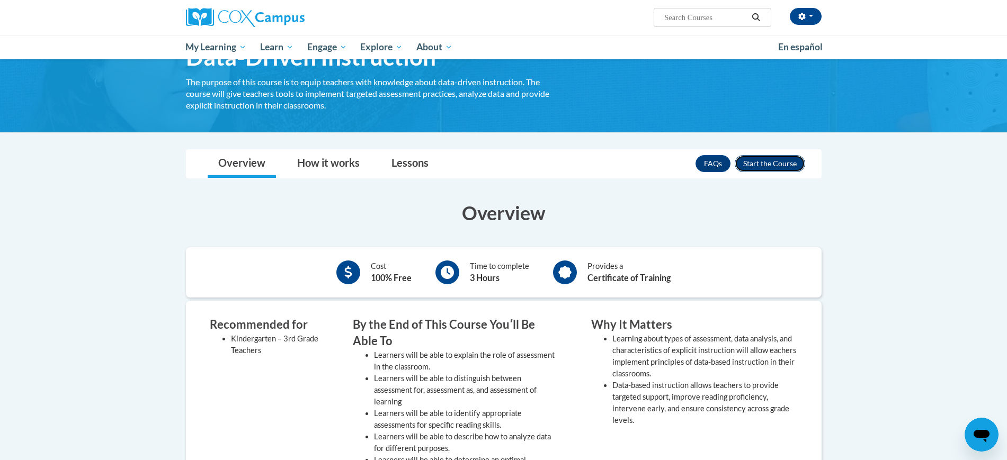
click at [768, 162] on button "Enroll" at bounding box center [769, 163] width 70 height 17
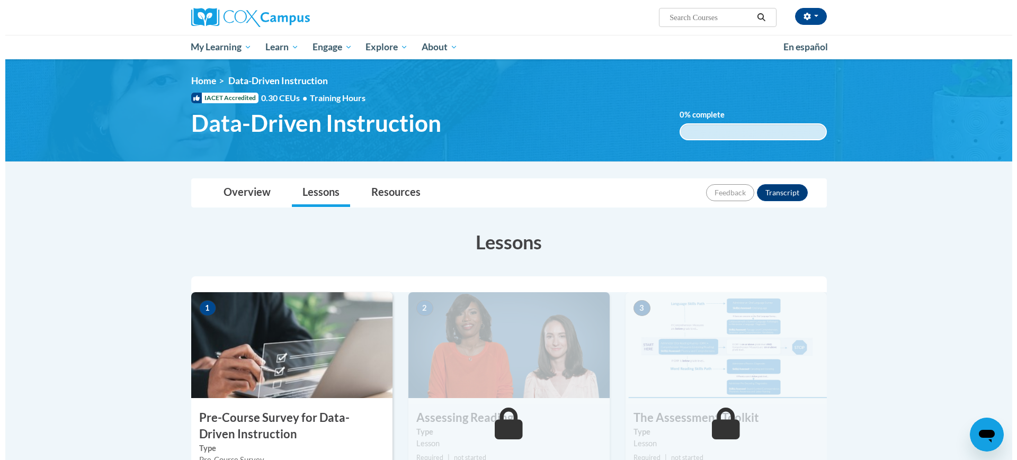
scroll to position [132, 0]
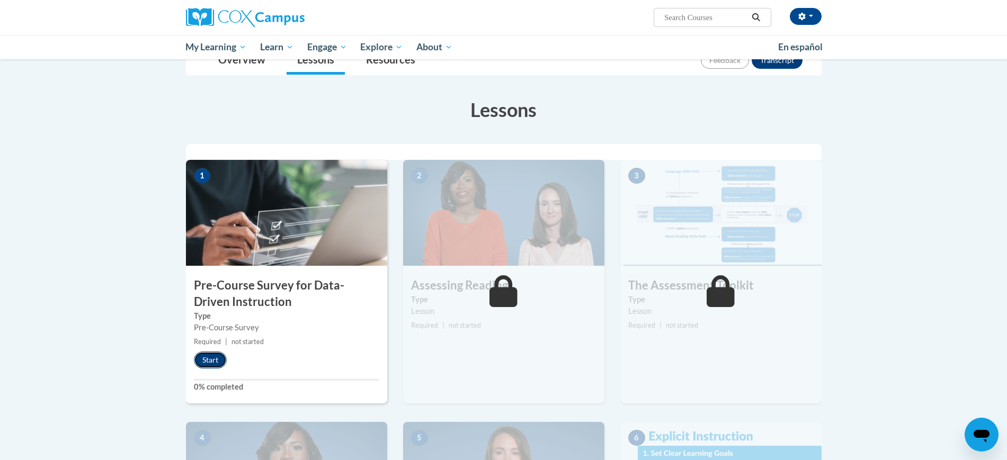
click at [213, 363] on button "Start" at bounding box center [210, 360] width 33 height 17
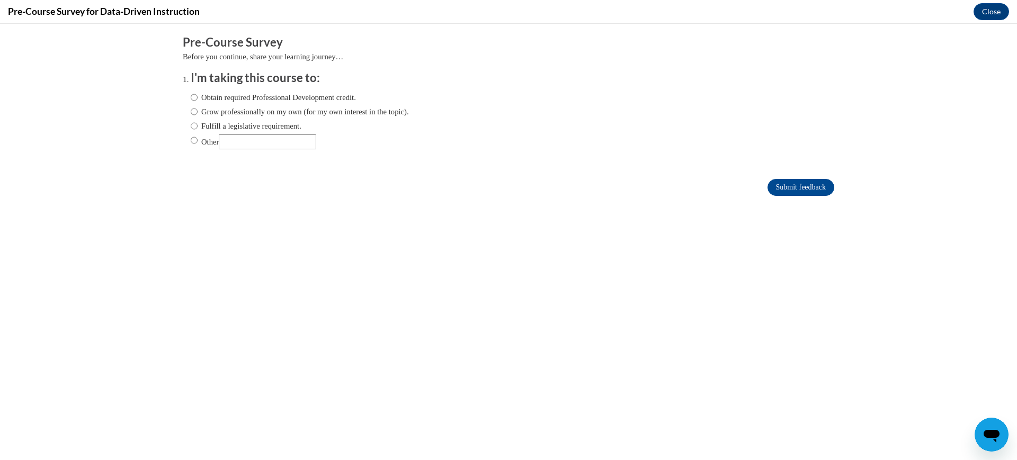
scroll to position [0, 0]
click at [196, 129] on label "Fulfill a legislative requirement." at bounding box center [246, 126] width 111 height 12
click at [196, 129] on input "Fulfill a legislative requirement." at bounding box center [194, 126] width 7 height 12
radio input "true"
click at [780, 190] on input "Submit feedback" at bounding box center [800, 187] width 67 height 17
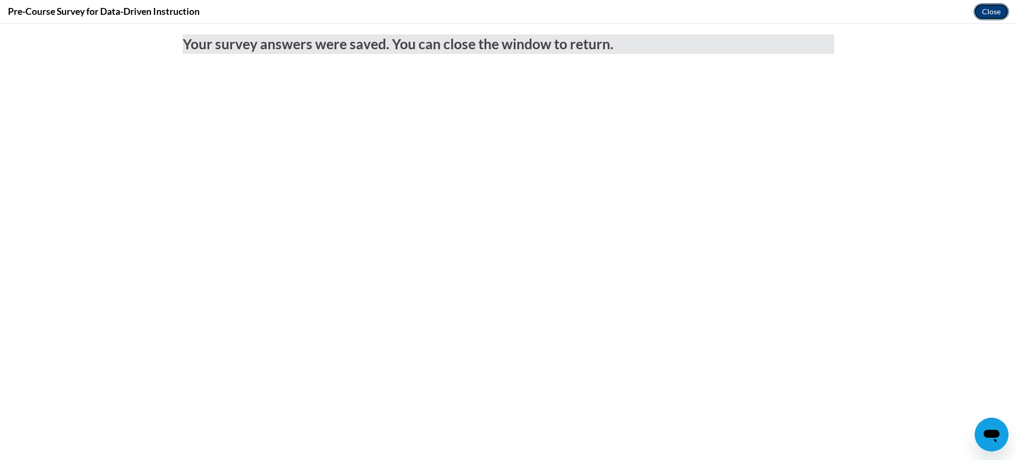
click at [982, 12] on button "Close" at bounding box center [990, 11] width 35 height 17
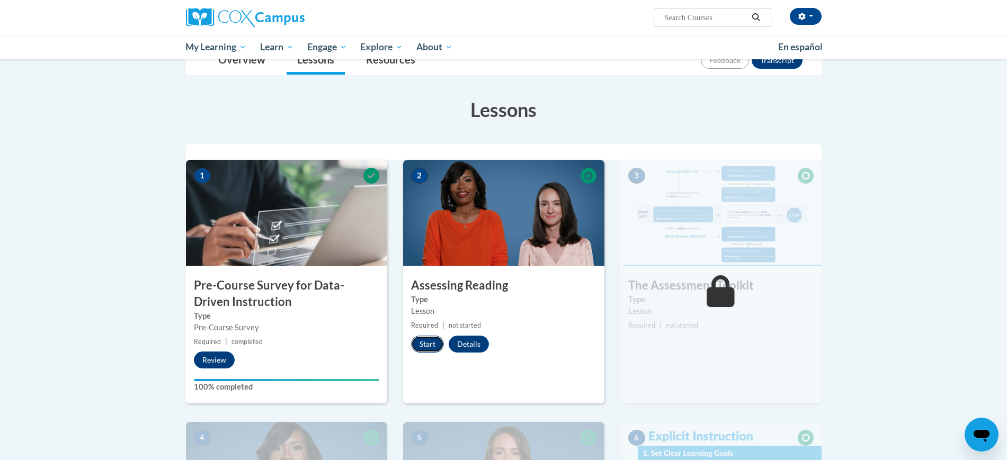
click at [421, 346] on button "Start" at bounding box center [427, 344] width 33 height 17
